Goal: Share content

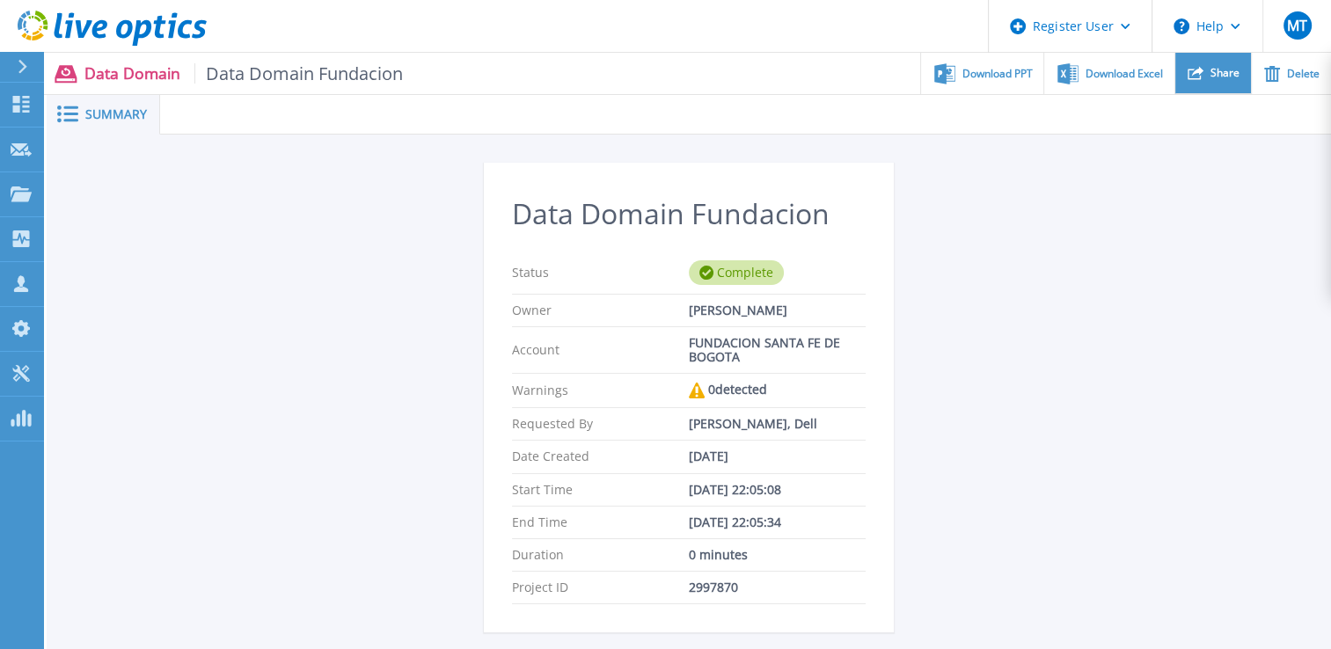
click at [1211, 84] on div "Share" at bounding box center [1213, 73] width 76 height 41
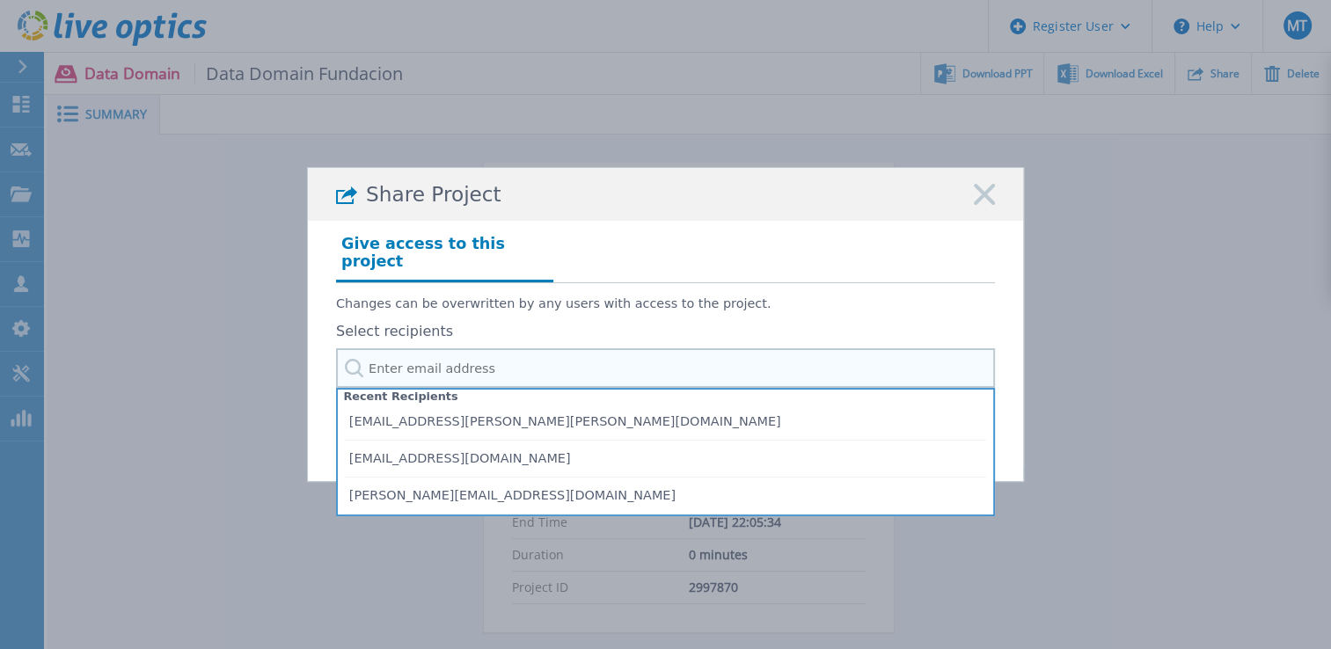
click at [653, 361] on input "text" at bounding box center [665, 368] width 659 height 40
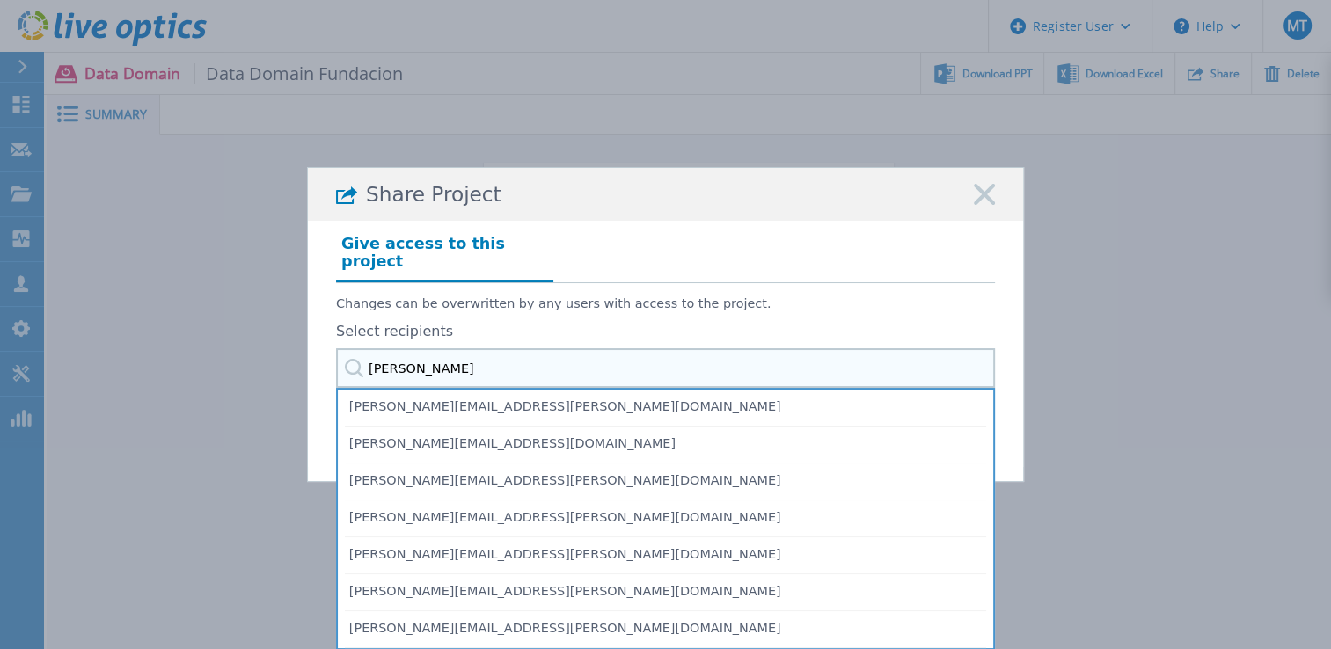
type input "[PERSON_NAME]"
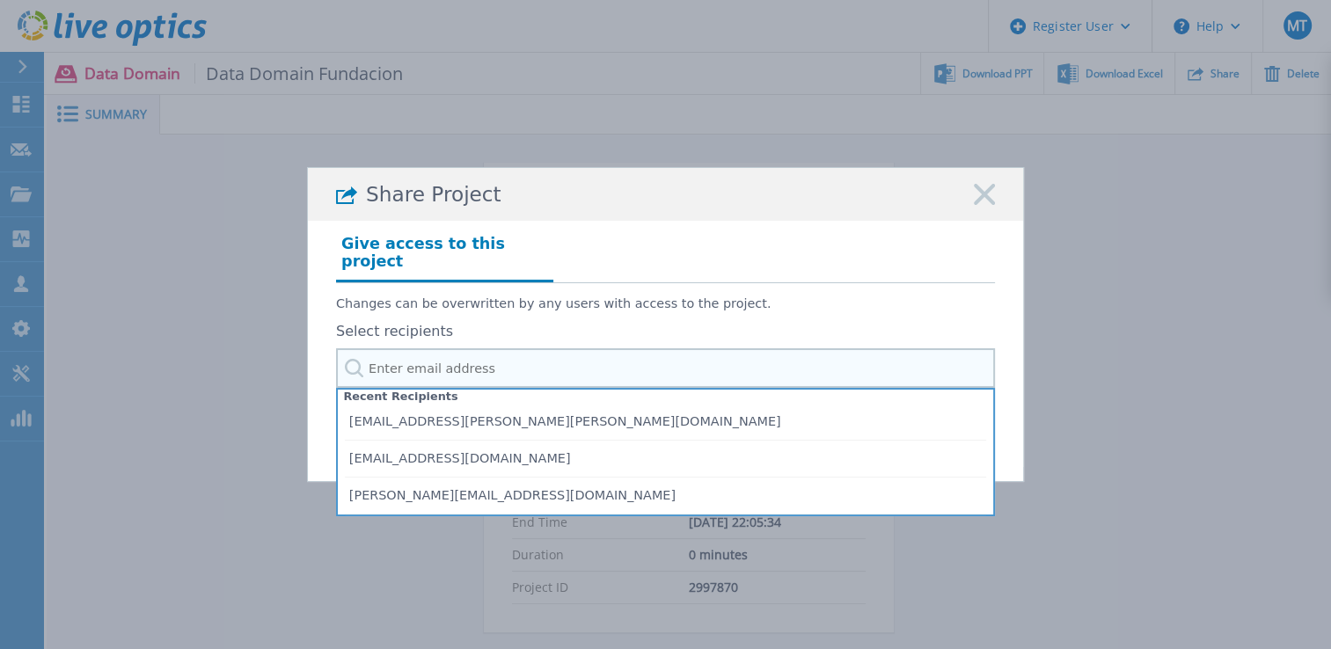
click at [511, 364] on input "text" at bounding box center [665, 368] width 659 height 40
paste input "[PERSON_NAME][EMAIL_ADDRESS][PERSON_NAME][DOMAIN_NAME]"
type input "[PERSON_NAME][EMAIL_ADDRESS][PERSON_NAME][DOMAIN_NAME]"
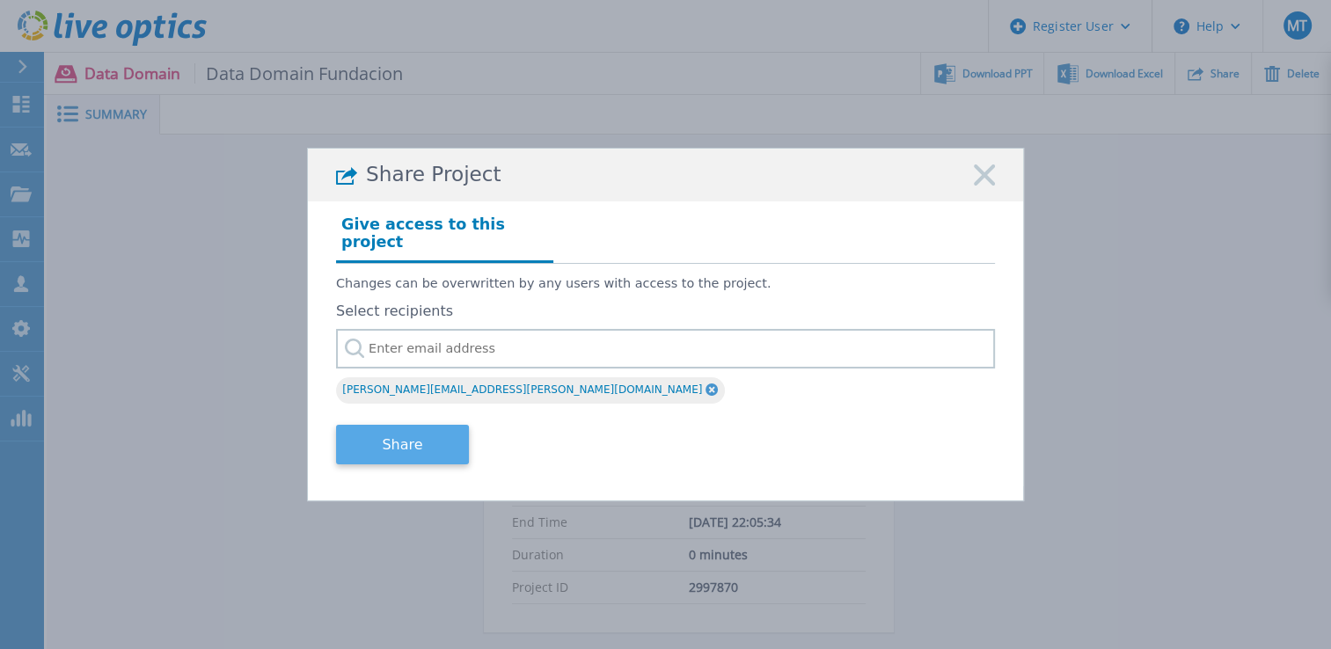
click at [442, 427] on button "Share" at bounding box center [402, 445] width 133 height 40
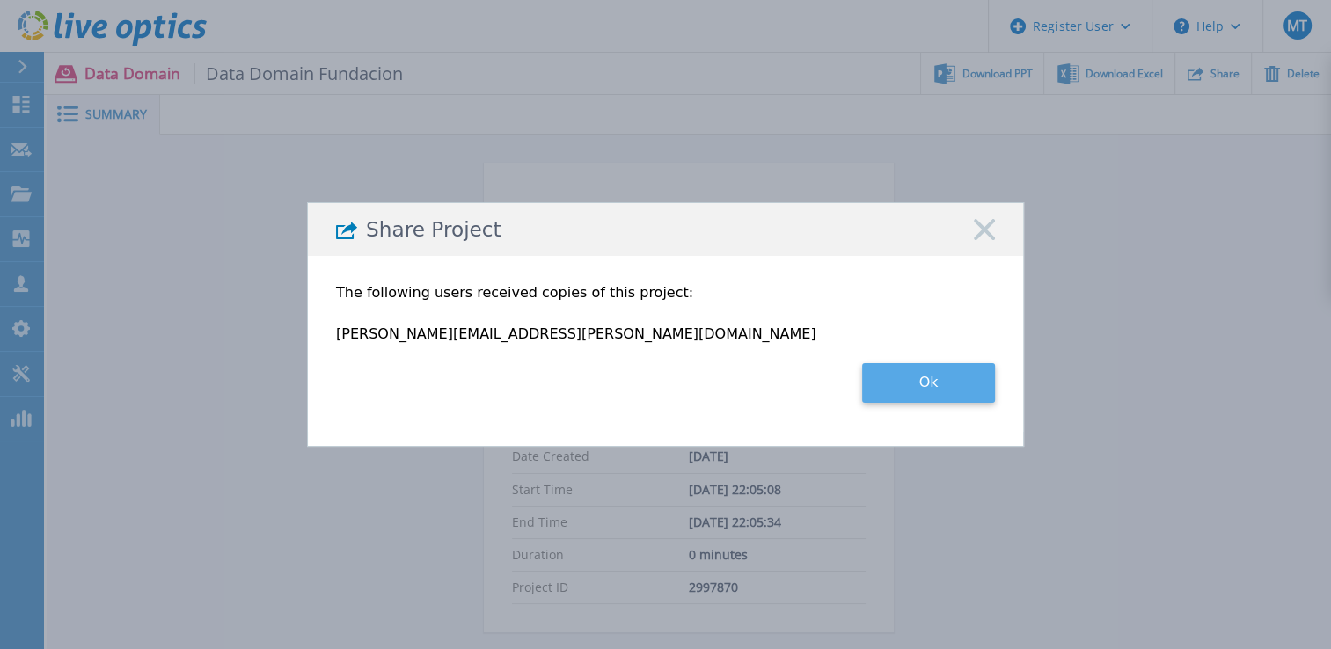
click at [936, 388] on button "Ok" at bounding box center [928, 383] width 133 height 40
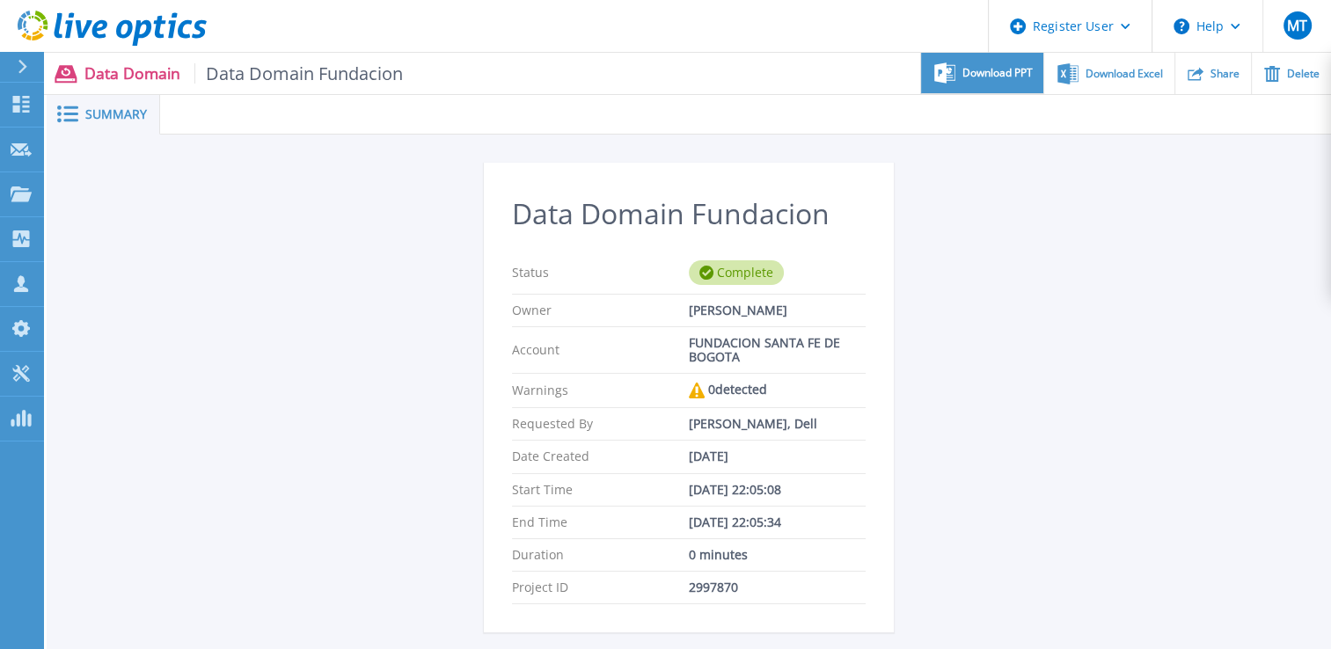
click at [1028, 80] on div "Download PPT" at bounding box center [982, 73] width 122 height 41
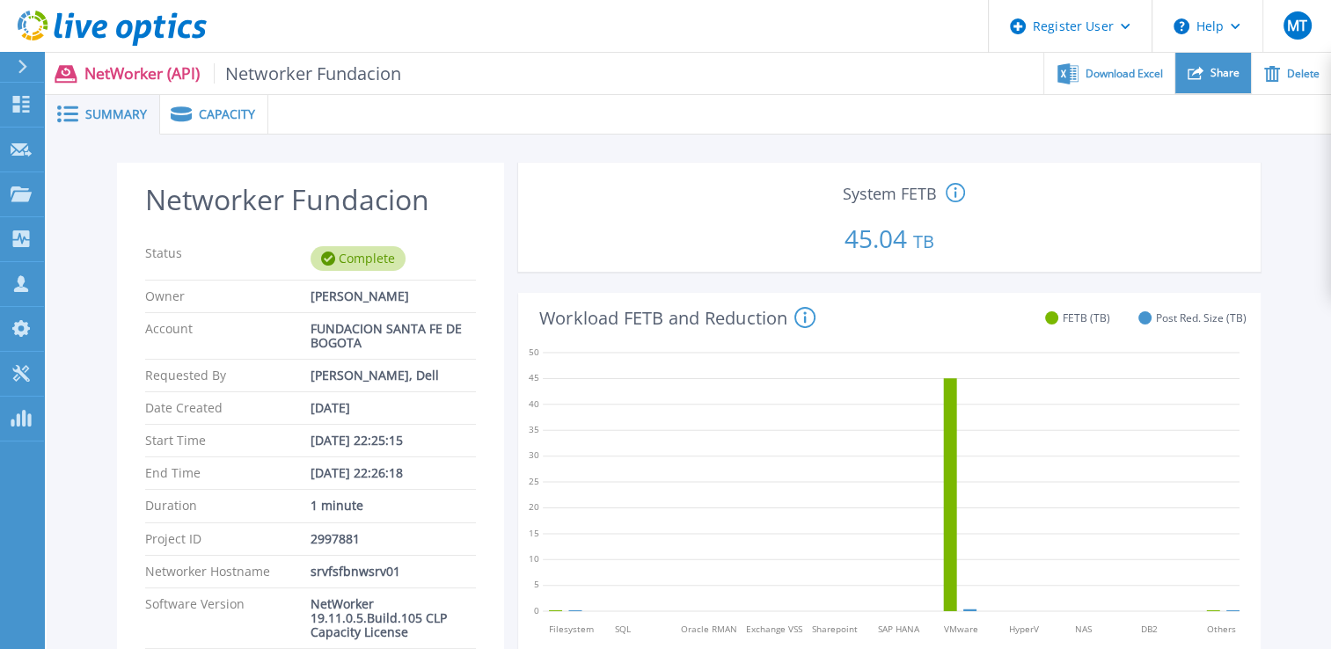
click at [1214, 81] on div "Share" at bounding box center [1213, 73] width 76 height 41
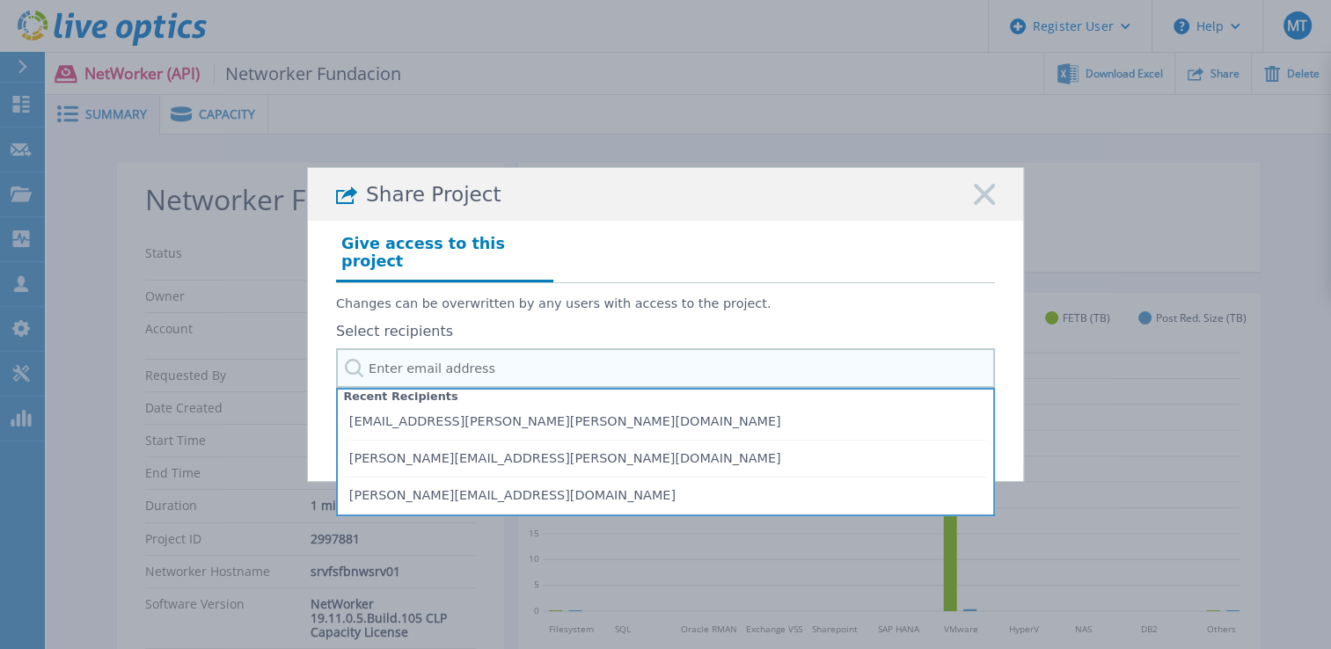
click at [725, 354] on input "text" at bounding box center [665, 368] width 659 height 40
paste input "[PERSON_NAME][EMAIL_ADDRESS][PERSON_NAME][DOMAIN_NAME]"
type input "[PERSON_NAME][EMAIL_ADDRESS][PERSON_NAME][DOMAIN_NAME]"
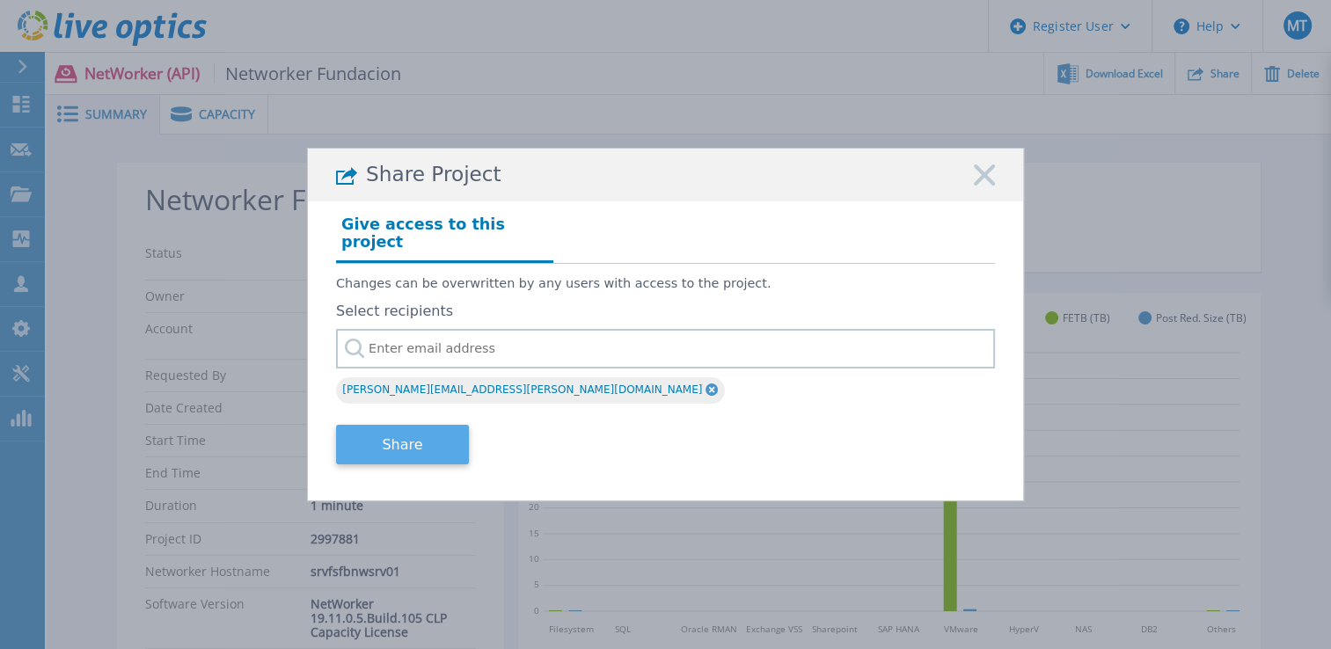
click at [387, 430] on button "Share" at bounding box center [402, 445] width 133 height 40
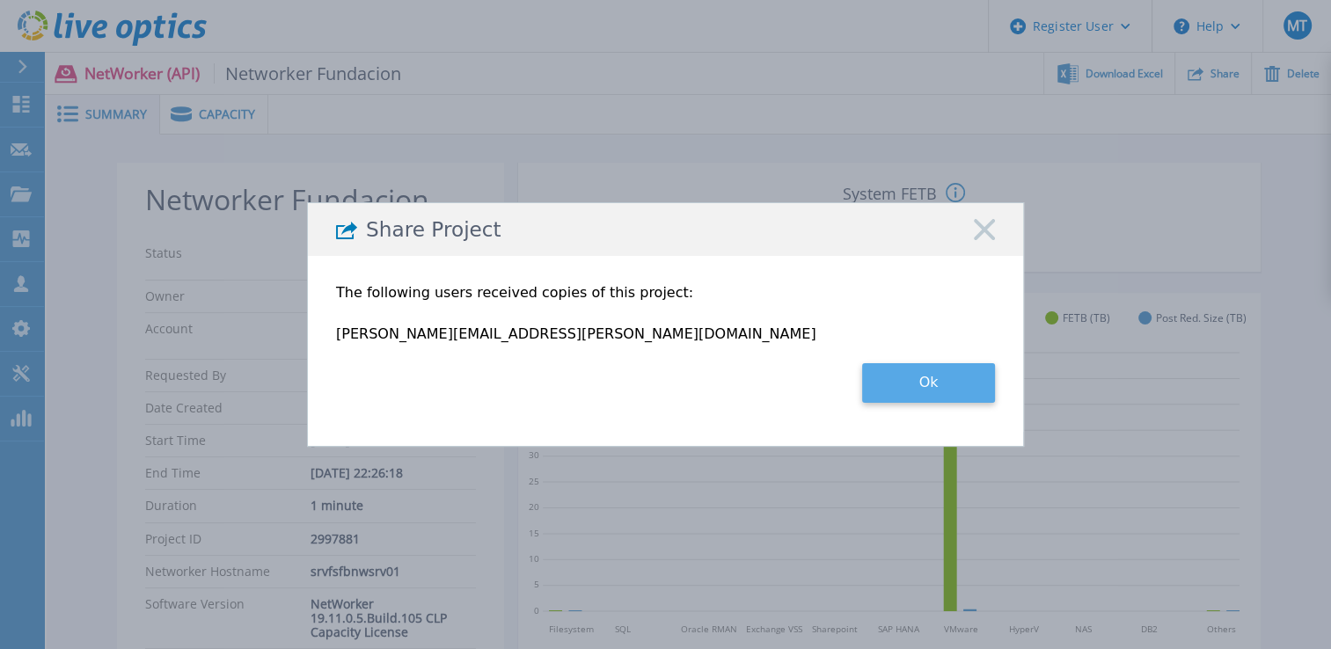
click at [951, 376] on button "Ok" at bounding box center [928, 383] width 133 height 40
